Goal: Task Accomplishment & Management: Manage account settings

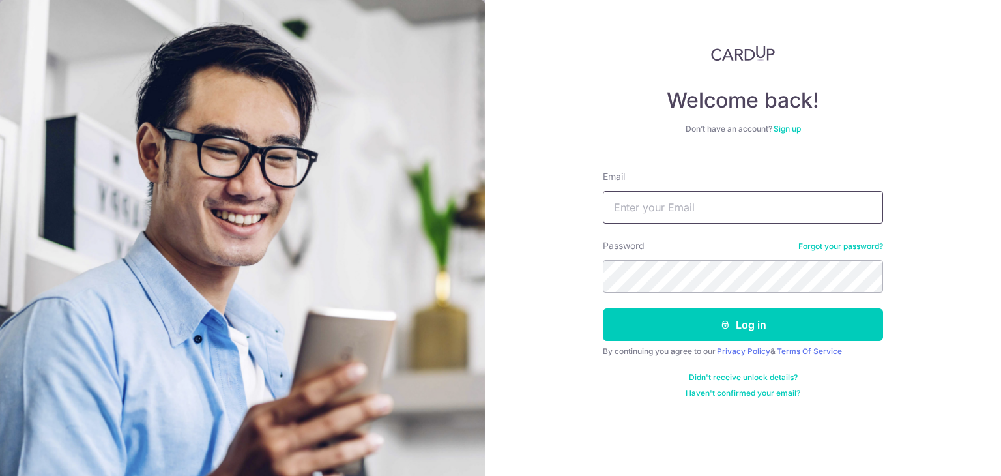
click at [667, 212] on input "Email" at bounding box center [743, 207] width 280 height 33
type input "[EMAIL_ADDRESS][DOMAIN_NAME]"
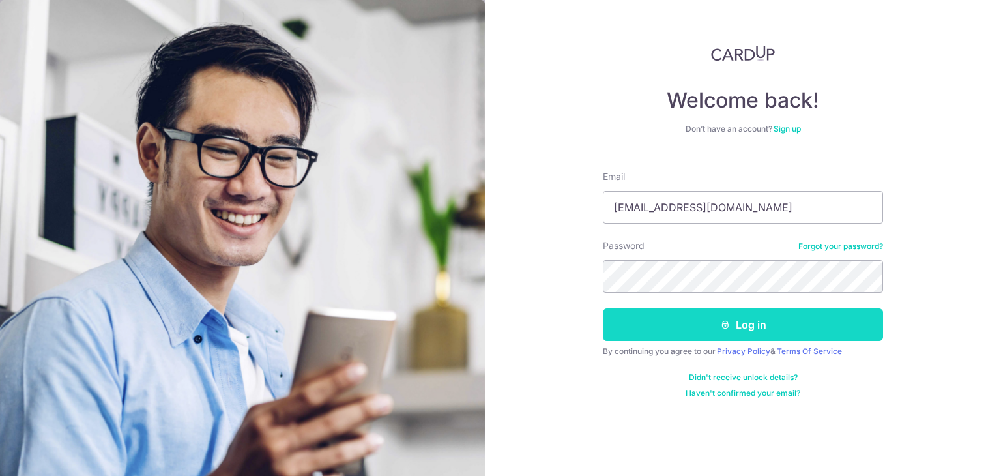
click at [750, 321] on button "Log in" at bounding box center [743, 324] width 280 height 33
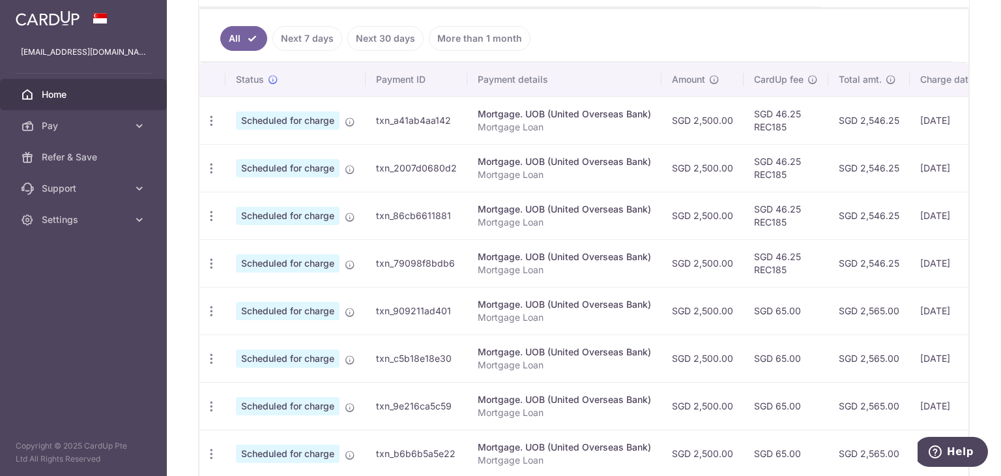
scroll to position [339, 0]
drag, startPoint x: 749, startPoint y: 255, endPoint x: 784, endPoint y: 274, distance: 39.6
click at [784, 274] on td "SGD 46.25 REC185" at bounding box center [785, 264] width 85 height 48
click at [793, 274] on td "SGD 46.25 REC185" at bounding box center [785, 264] width 85 height 48
drag, startPoint x: 906, startPoint y: 308, endPoint x: 947, endPoint y: 308, distance: 41.0
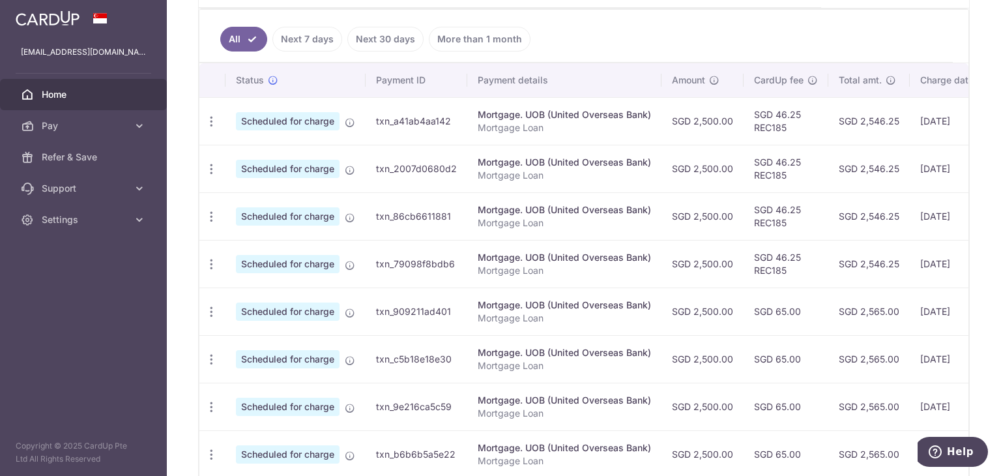
click at [947, 308] on td "17/02/2026" at bounding box center [953, 311] width 89 height 48
click at [956, 319] on td "17/02/2026" at bounding box center [953, 311] width 89 height 48
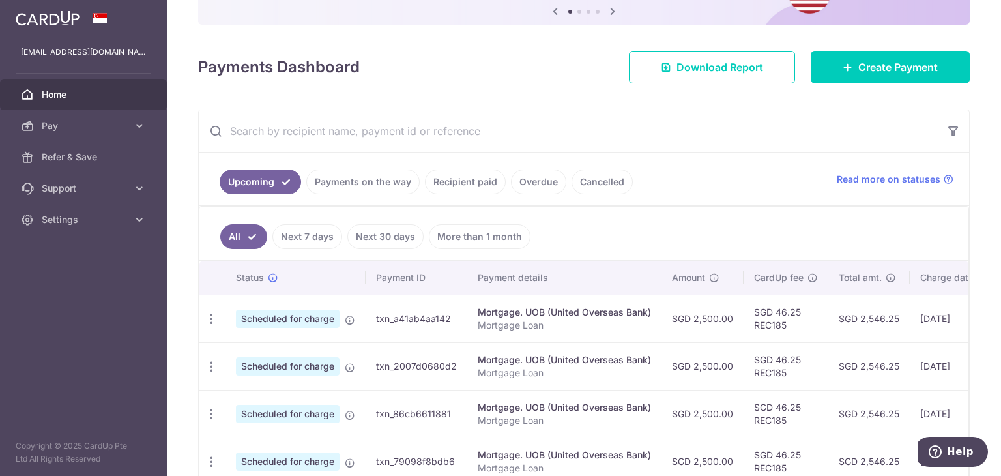
scroll to position [0, 0]
